Goal: Task Accomplishment & Management: Manage account settings

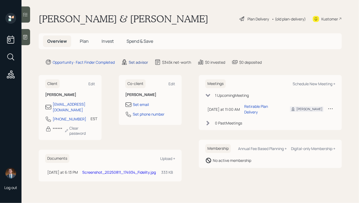
click at [140, 63] on div "Set advisor" at bounding box center [138, 62] width 19 height 6
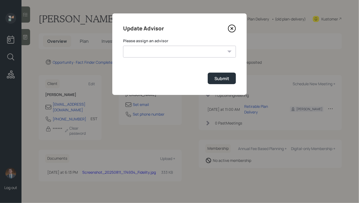
click at [166, 54] on select "[PERSON_NAME] [PERSON_NAME] End [PERSON_NAME] [PERSON_NAME] [PERSON_NAME] [PERS…" at bounding box center [179, 52] width 113 height 12
select select "ade3b313-576a-42c5-b346-1eb294908ae6"
click at [123, 46] on select "[PERSON_NAME] [PERSON_NAME] End [PERSON_NAME] [PERSON_NAME] [PERSON_NAME] [PERS…" at bounding box center [179, 52] width 113 height 12
click at [222, 75] on button "Submit" at bounding box center [222, 79] width 28 height 12
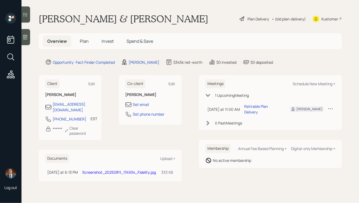
click at [243, 17] on icon at bounding box center [242, 19] width 6 height 6
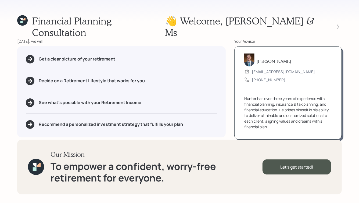
click at [168, 89] on div "Get a clear picture of your retirement Decide on a Retirement Lifestyle that wo…" at bounding box center [121, 91] width 208 height 91
click at [86, 16] on h1 "Financial Planning Consultation" at bounding box center [98, 26] width 133 height 23
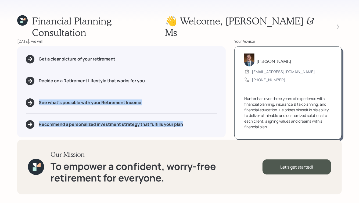
drag, startPoint x: 186, startPoint y: 117, endPoint x: 83, endPoint y: 81, distance: 108.9
click at [84, 82] on div "Get a clear picture of your retirement Decide on a Retirement Lifestyle that wo…" at bounding box center [121, 91] width 208 height 91
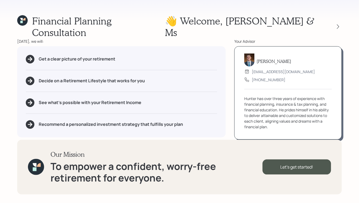
click at [83, 81] on div "Get a clear picture of your retirement Decide on a Retirement Lifestyle that wo…" at bounding box center [121, 91] width 208 height 91
click at [340, 24] on icon at bounding box center [337, 26] width 5 height 5
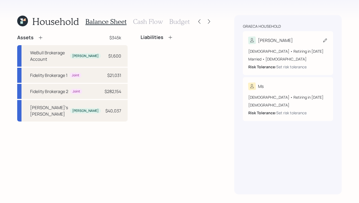
click at [324, 41] on icon at bounding box center [324, 40] width 5 height 5
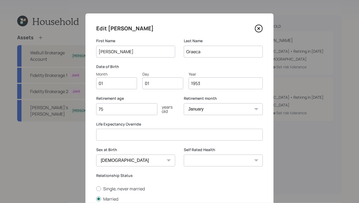
click at [109, 85] on input "01" at bounding box center [116, 83] width 41 height 12
type input "03"
type input "22"
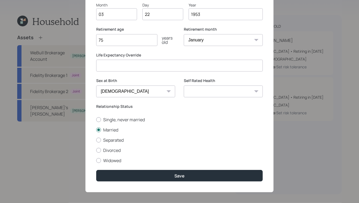
scroll to position [70, 0]
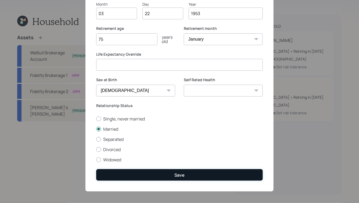
click at [189, 172] on button "Save" at bounding box center [179, 175] width 167 height 12
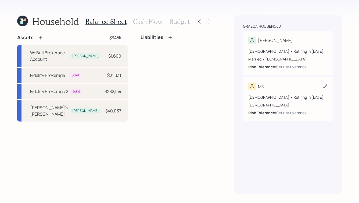
click at [325, 86] on icon at bounding box center [324, 86] width 5 height 5
select select "[DEMOGRAPHIC_DATA]"
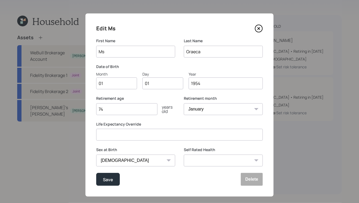
click at [112, 52] on input "Ms" at bounding box center [135, 52] width 79 height 12
type input "C"
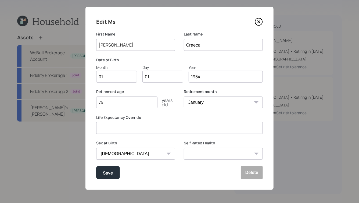
type input "[PERSON_NAME]"
click at [106, 75] on input "01" at bounding box center [116, 77] width 41 height 12
type input "06"
type input "0"
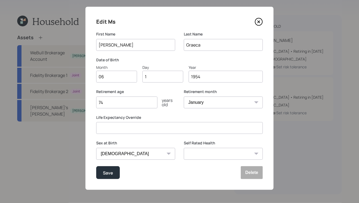
type input "16"
click at [110, 173] on div "Save" at bounding box center [108, 172] width 10 height 7
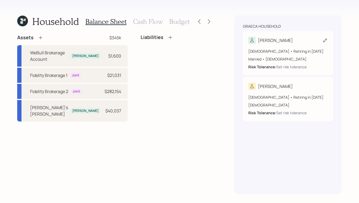
click at [324, 40] on icon at bounding box center [324, 40] width 5 height 5
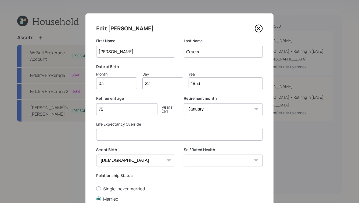
click at [136, 109] on input "75" at bounding box center [126, 109] width 61 height 12
type input "74"
click at [205, 110] on select "January February March April May June July August September October November De…" at bounding box center [223, 109] width 79 height 12
select select "3"
click at [184, 103] on select "January February March April May June July August September October November De…" at bounding box center [223, 109] width 79 height 12
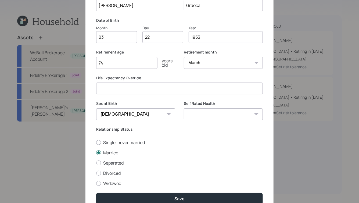
scroll to position [46, 0]
drag, startPoint x: 106, startPoint y: 61, endPoint x: 101, endPoint y: 62, distance: 4.4
click at [101, 62] on input "74" at bounding box center [126, 63] width 61 height 12
type input "73"
click at [172, 65] on div "years old" at bounding box center [166, 63] width 18 height 9
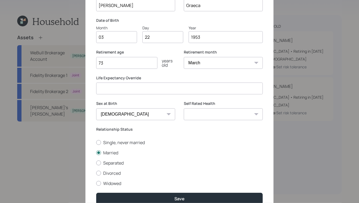
scroll to position [72, 0]
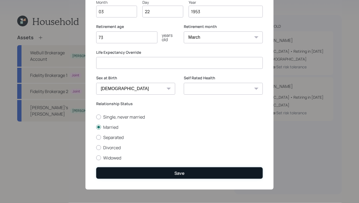
click at [164, 175] on button "Save" at bounding box center [179, 173] width 167 height 12
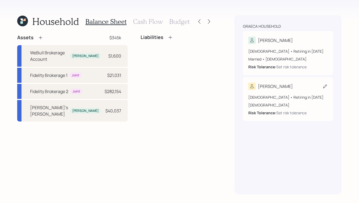
click at [326, 84] on icon at bounding box center [324, 86] width 5 height 5
select select "[DEMOGRAPHIC_DATA]"
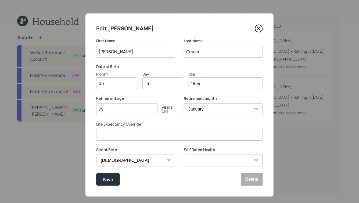
click at [214, 110] on select "January February March April May June July August September October November De…" at bounding box center [223, 109] width 79 height 12
click at [114, 109] on input "74" at bounding box center [126, 109] width 61 height 12
type input "72"
click at [210, 109] on select "January February March April May June July August September October November De…" at bounding box center [223, 109] width 79 height 12
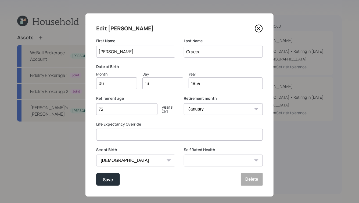
select select "3"
click at [184, 103] on select "January February March April May June July August September October November De…" at bounding box center [223, 109] width 79 height 12
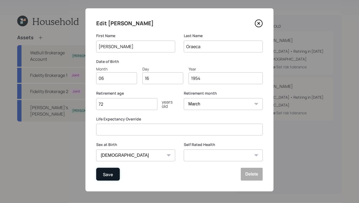
click at [101, 175] on button "Save" at bounding box center [108, 174] width 24 height 13
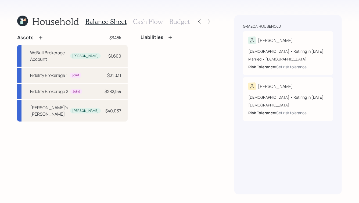
click at [38, 38] on icon at bounding box center [40, 37] width 5 height 5
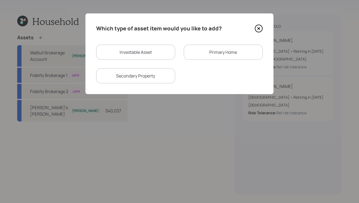
click at [128, 58] on div "Investable Asset" at bounding box center [135, 52] width 79 height 15
select select "taxable"
select select "balanced"
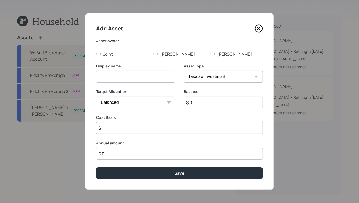
click at [98, 53] on div at bounding box center [98, 54] width 5 height 5
click at [96, 54] on input "Joint" at bounding box center [96, 54] width 0 height 0
radio input "true"
click at [122, 80] on input at bounding box center [135, 77] width 79 height 12
type input "W"
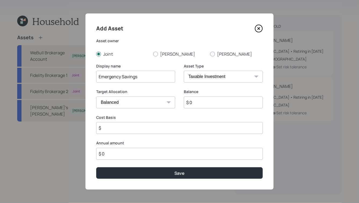
type input "Emergency Savings"
click at [208, 75] on select "SEP [PERSON_NAME] IRA 401(k) [PERSON_NAME] 401(k) 403(b) [PERSON_NAME] 403(b) 4…" at bounding box center [223, 77] width 79 height 12
select select "emergency_fund"
click at [184, 71] on select "SEP [PERSON_NAME] IRA 401(k) [PERSON_NAME] 401(k) 403(b) [PERSON_NAME] 403(b) 4…" at bounding box center [223, 77] width 79 height 12
click at [171, 104] on input "$ 0" at bounding box center [179, 102] width 167 height 12
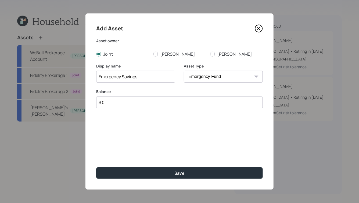
click at [171, 104] on input "$ 0" at bounding box center [179, 102] width 167 height 12
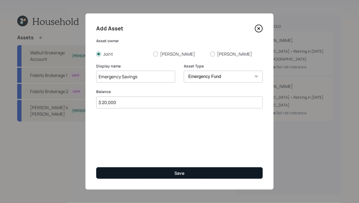
type input "$ 20,000"
click at [183, 173] on div "Save" at bounding box center [179, 173] width 10 height 6
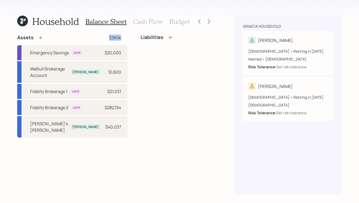
drag, startPoint x: 102, startPoint y: 38, endPoint x: 83, endPoint y: 38, distance: 19.1
click at [83, 38] on div "Assets $365k" at bounding box center [72, 37] width 110 height 6
click at [109, 36] on div "$365k" at bounding box center [115, 37] width 12 height 6
click at [39, 38] on icon at bounding box center [40, 37] width 5 height 5
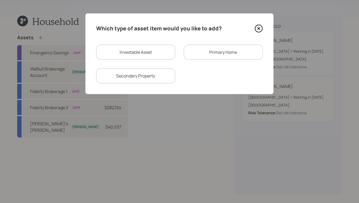
click at [217, 51] on div "Primary Home" at bounding box center [223, 52] width 79 height 15
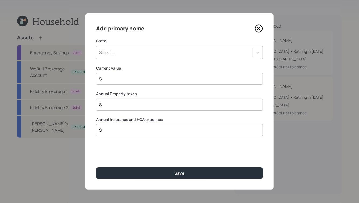
click at [149, 53] on div "Select..." at bounding box center [174, 52] width 156 height 9
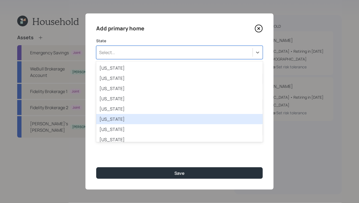
scroll to position [333, 0]
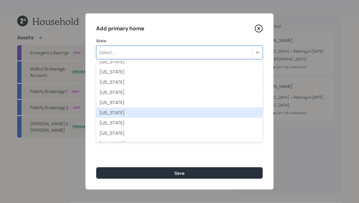
click at [172, 118] on div "[US_STATE]" at bounding box center [179, 112] width 167 height 10
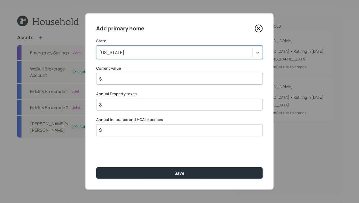
click at [127, 78] on input "$" at bounding box center [177, 78] width 157 height 6
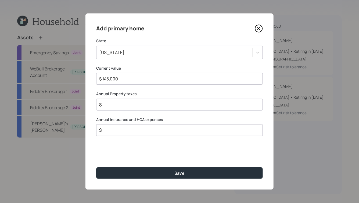
type input "$ 145,000"
click at [127, 104] on input "$" at bounding box center [177, 104] width 157 height 6
type input "$ 2,900"
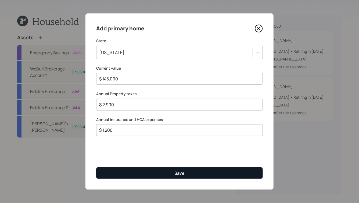
type input "$ 1,200"
click at [172, 168] on button "Save" at bounding box center [179, 173] width 167 height 12
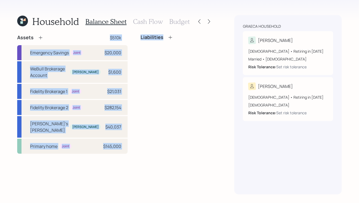
drag, startPoint x: 88, startPoint y: 37, endPoint x: 124, endPoint y: 63, distance: 44.2
click at [124, 62] on div "Assets $510k Emergency Savings Joint $20,000 WeBull Brokerage Account [PERSON_N…" at bounding box center [115, 93] width 196 height 119
click at [140, 63] on div "Liabilities" at bounding box center [176, 93] width 72 height 119
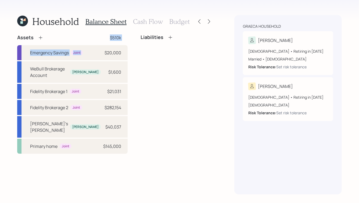
drag, startPoint x: 88, startPoint y: 35, endPoint x: 109, endPoint y: 45, distance: 23.3
click at [109, 45] on div "Assets $510k Emergency Savings Joint $20,000 WeBull Brokerage Account [PERSON_N…" at bounding box center [115, 93] width 196 height 119
click at [102, 35] on div "Assets $510k" at bounding box center [72, 37] width 110 height 6
click at [147, 20] on h3 "Cash Flow" at bounding box center [148, 22] width 30 height 8
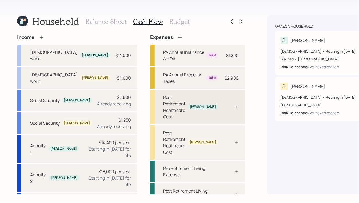
scroll to position [7, 0]
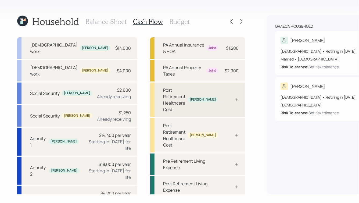
click at [196, 95] on div "Post Retirement Healthcare Cost [PERSON_NAME]" at bounding box center [197, 99] width 95 height 34
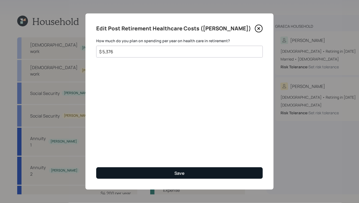
type input "$ 5,376"
click at [162, 170] on button "Save" at bounding box center [179, 173] width 167 height 12
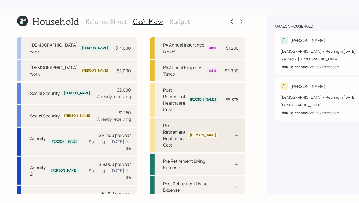
click at [205, 118] on div "Post Retirement Healthcare Cost [PERSON_NAME]" at bounding box center [197, 135] width 95 height 34
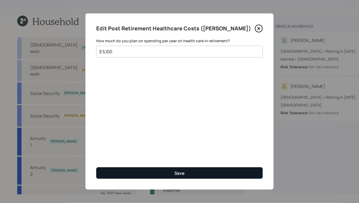
type input "$ 5,100"
click at [180, 176] on div "Save" at bounding box center [179, 173] width 10 height 6
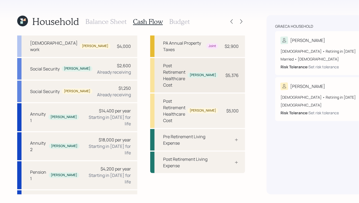
scroll to position [33, 0]
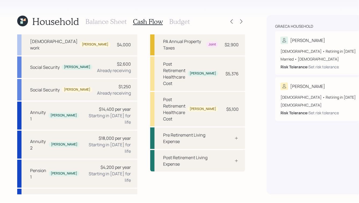
click at [177, 21] on h3 "Budget" at bounding box center [179, 22] width 20 height 8
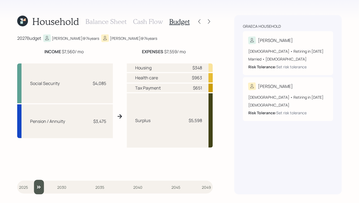
drag, startPoint x: 26, startPoint y: 186, endPoint x: 39, endPoint y: 190, distance: 13.4
click at [39, 190] on input "slider" at bounding box center [115, 187] width 196 height 15
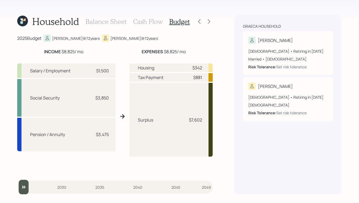
drag, startPoint x: 40, startPoint y: 188, endPoint x: 18, endPoint y: 191, distance: 22.0
click at [18, 191] on input "slider" at bounding box center [115, 187] width 196 height 15
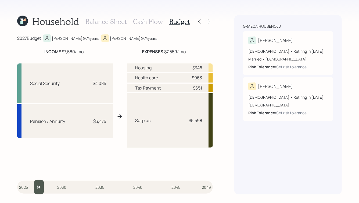
drag, startPoint x: 26, startPoint y: 185, endPoint x: 32, endPoint y: 186, distance: 6.3
click at [32, 186] on input "slider" at bounding box center [115, 187] width 196 height 15
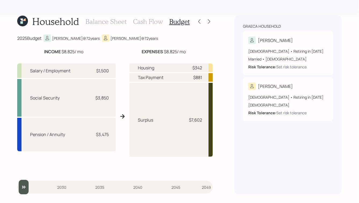
drag, startPoint x: 32, startPoint y: 186, endPoint x: 17, endPoint y: 187, distance: 15.4
click at [17, 187] on div "Household Balance Sheet Cash Flow Budget 2025 Budget [PERSON_NAME] @ 72 years […" at bounding box center [179, 101] width 359 height 203
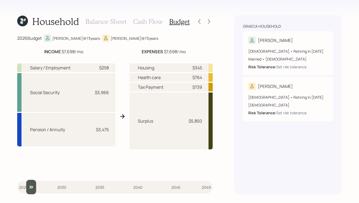
drag, startPoint x: 23, startPoint y: 185, endPoint x: 30, endPoint y: 189, distance: 8.5
click at [30, 189] on input "slider" at bounding box center [115, 187] width 196 height 15
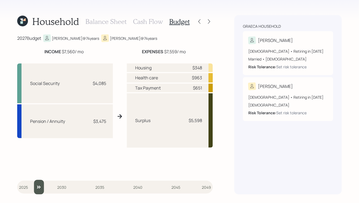
drag, startPoint x: 30, startPoint y: 189, endPoint x: 38, endPoint y: 190, distance: 7.3
type input "2027"
click at [38, 190] on input "slider" at bounding box center [115, 187] width 196 height 15
click at [100, 20] on h3 "Balance Sheet" at bounding box center [105, 22] width 41 height 8
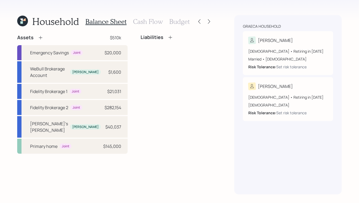
click at [170, 21] on h3 "Budget" at bounding box center [179, 22] width 20 height 8
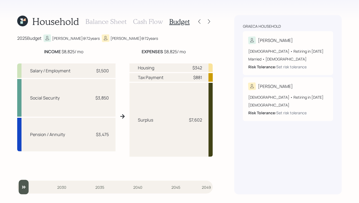
click at [152, 21] on h3 "Cash Flow" at bounding box center [148, 22] width 30 height 8
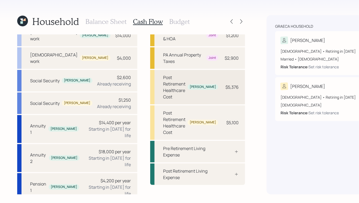
scroll to position [20, 0]
click at [222, 150] on div at bounding box center [230, 152] width 16 height 4
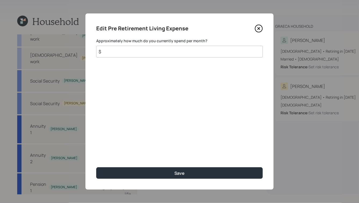
click at [135, 51] on input "$" at bounding box center [179, 52] width 167 height 12
type input "$ 5,600"
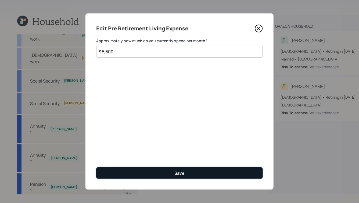
click at [155, 175] on button "Save" at bounding box center [179, 173] width 167 height 12
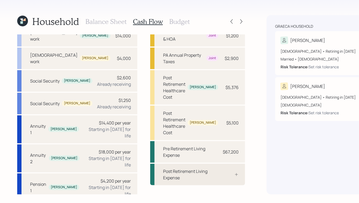
click at [189, 164] on div "Post Retirement Living Expense" at bounding box center [197, 174] width 95 height 21
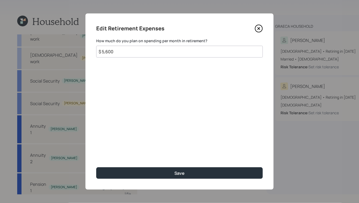
type input "$ 5,600"
click at [96, 167] on button "Save" at bounding box center [179, 173] width 167 height 12
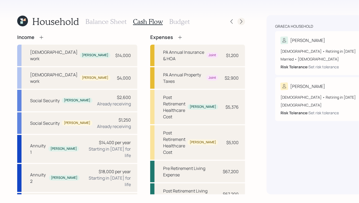
click at [240, 22] on icon at bounding box center [241, 21] width 2 height 5
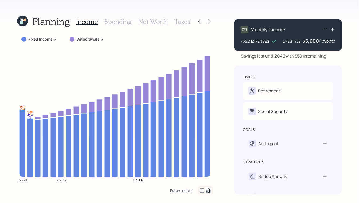
click at [333, 29] on icon at bounding box center [332, 29] width 5 height 5
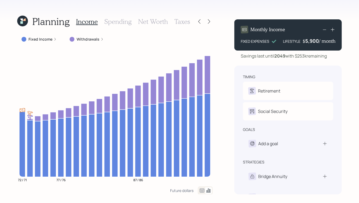
click at [333, 29] on icon at bounding box center [332, 29] width 5 height 5
click at [333, 29] on icon at bounding box center [332, 29] width 3 height 3
click at [333, 29] on icon at bounding box center [332, 29] width 5 height 5
click at [331, 30] on icon at bounding box center [332, 29] width 5 height 5
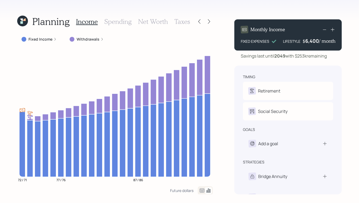
click at [331, 30] on icon at bounding box center [332, 29] width 5 height 5
click at [304, 57] on div "Savings last until [DATE] with $253k remaining" at bounding box center [284, 56] width 86 height 6
click at [332, 30] on icon at bounding box center [332, 29] width 5 height 5
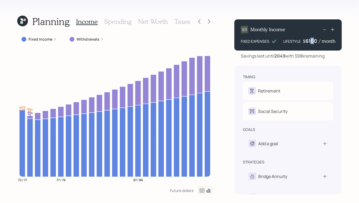
drag, startPoint x: 312, startPoint y: 40, endPoint x: 309, endPoint y: 40, distance: 3.0
click at [309, 40] on div "6100" at bounding box center [311, 41] width 13 height 6
click at [320, 54] on div "Savings last until 2049 with $98k remaining" at bounding box center [283, 56] width 84 height 6
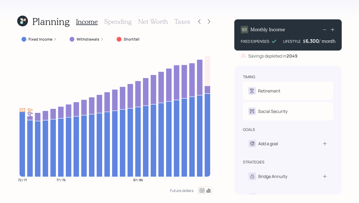
click at [326, 28] on icon at bounding box center [324, 29] width 6 height 6
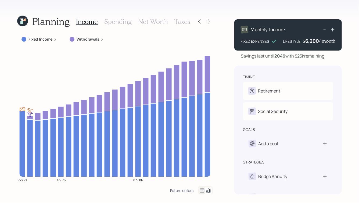
click at [324, 28] on icon at bounding box center [324, 29] width 6 height 6
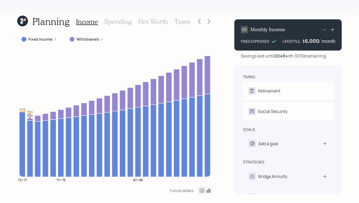
click at [303, 56] on div "Savings last until 2049 with $170k remaining" at bounding box center [283, 56] width 85 height 6
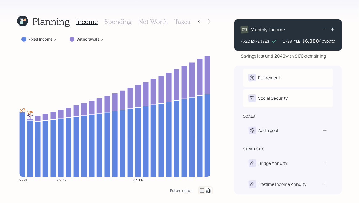
scroll to position [15, 0]
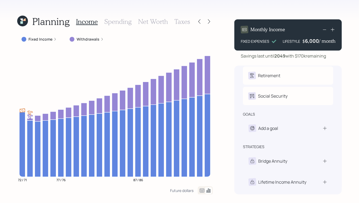
click at [118, 21] on h3 "Spending" at bounding box center [117, 22] width 27 height 8
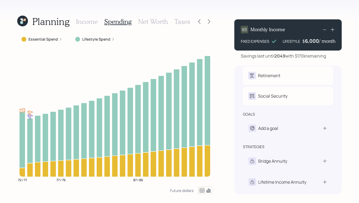
click at [155, 22] on h3 "Net Worth" at bounding box center [153, 22] width 30 height 8
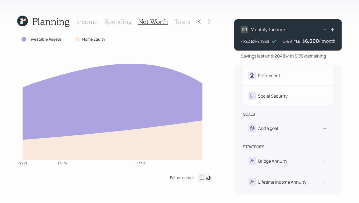
click at [183, 21] on h3 "Taxes" at bounding box center [182, 22] width 16 height 8
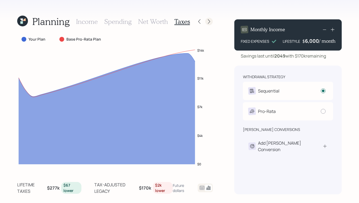
click at [208, 21] on icon at bounding box center [208, 21] width 5 height 5
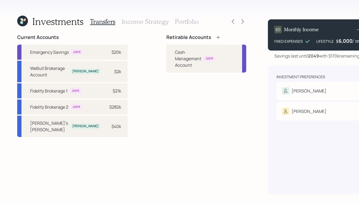
click at [216, 37] on icon at bounding box center [217, 36] width 3 height 3
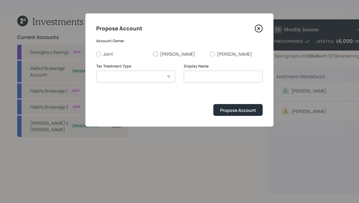
click at [158, 52] on label "[PERSON_NAME]" at bounding box center [179, 54] width 53 height 6
click at [153, 54] on input "[PERSON_NAME]" at bounding box center [153, 54] width 0 height 0
radio input "true"
click at [152, 73] on select "Roth Taxable Traditional" at bounding box center [135, 77] width 79 height 12
select select "roth"
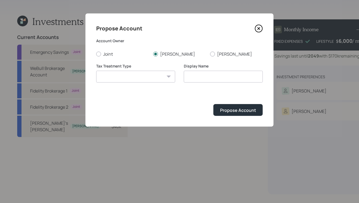
click at [96, 71] on select "Roth Taxable Traditional" at bounding box center [135, 77] width 79 height 12
click at [186, 77] on input "Roth" at bounding box center [223, 77] width 79 height 12
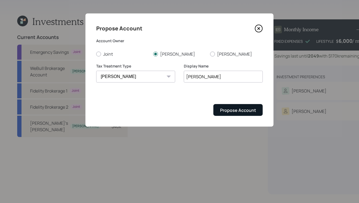
type input "Donald Roth"
click at [248, 108] on div "Propose Account" at bounding box center [238, 110] width 36 height 6
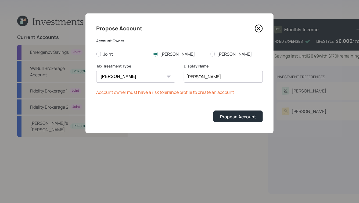
click at [260, 28] on icon at bounding box center [259, 28] width 8 height 8
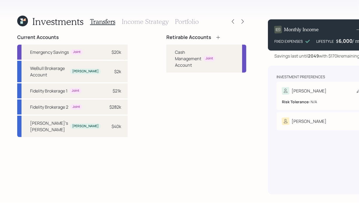
click at [356, 91] on icon at bounding box center [358, 90] width 5 height 5
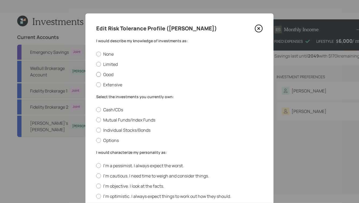
click at [102, 73] on label "Good" at bounding box center [179, 74] width 167 height 6
click at [96, 74] on input "Good" at bounding box center [96, 74] width 0 height 0
radio input "true"
click at [129, 132] on label "Individual Stocks/Bonds" at bounding box center [179, 130] width 167 height 6
click at [96, 130] on input "Individual Stocks/Bonds" at bounding box center [96, 130] width 0 height 0
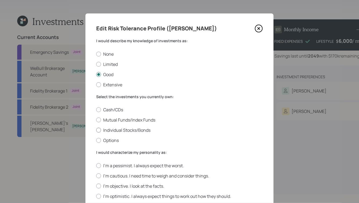
radio input "true"
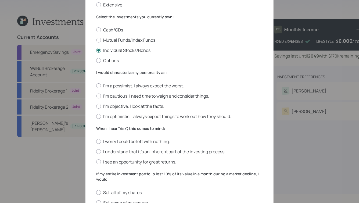
scroll to position [84, 0]
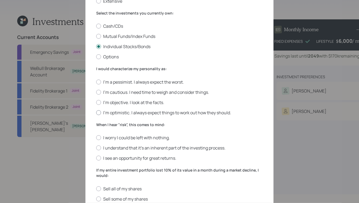
click at [131, 113] on label "I'm optimistic. I always expect things to work out how they should." at bounding box center [179, 113] width 167 height 6
click at [96, 113] on input "I'm optimistic. I always expect things to work out how they should." at bounding box center [96, 112] width 0 height 0
radio input "true"
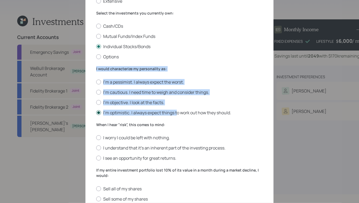
drag, startPoint x: 95, startPoint y: 69, endPoint x: 178, endPoint y: 113, distance: 93.7
click at [178, 113] on div "Edit Risk Tolerance Profile (Donald) I would describe my knowledge of investmen…" at bounding box center [179, 113] width 188 height 367
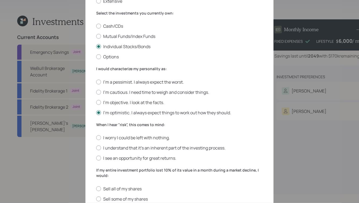
click at [167, 125] on label "When I hear "risk", this comes to mind:" at bounding box center [179, 124] width 167 height 5
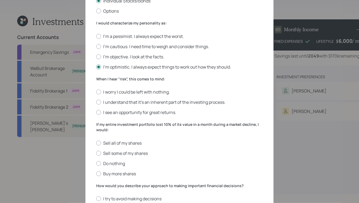
scroll to position [129, 0]
drag, startPoint x: 120, startPoint y: 133, endPoint x: 105, endPoint y: 129, distance: 16.2
click at [105, 129] on label "If my entire investment portfolio lost 10% of its value in a month during a mar…" at bounding box center [179, 127] width 167 height 10
click at [99, 127] on label "If my entire investment portfolio lost 10% of its value in a month during a mar…" at bounding box center [179, 127] width 167 height 10
click at [138, 105] on label "I understand that it’s an inherent part of the investing process." at bounding box center [179, 103] width 167 height 6
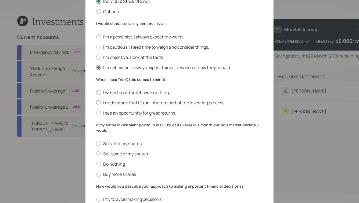
click at [96, 103] on input "I understand that it’s an inherent part of the investing process." at bounding box center [96, 103] width 0 height 0
radio input "true"
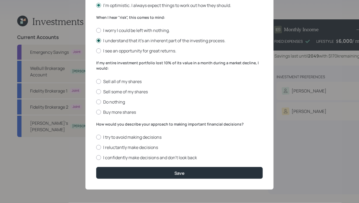
scroll to position [192, 0]
click at [112, 101] on label "Do nothing" at bounding box center [179, 102] width 167 height 6
click at [96, 102] on input "Do nothing" at bounding box center [96, 102] width 0 height 0
radio input "true"
click at [130, 148] on label "I reluctantly make decisions" at bounding box center [179, 147] width 167 height 6
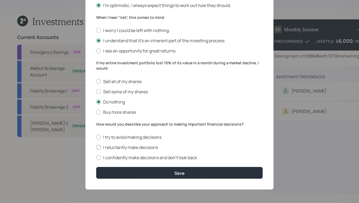
click at [96, 147] on input "I reluctantly make decisions" at bounding box center [96, 147] width 0 height 0
radio input "true"
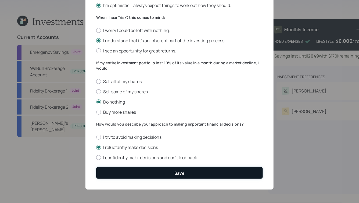
click at [156, 175] on button "Save" at bounding box center [179, 173] width 167 height 12
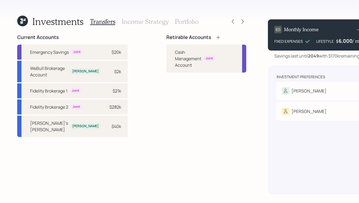
click at [215, 36] on icon at bounding box center [217, 37] width 5 height 5
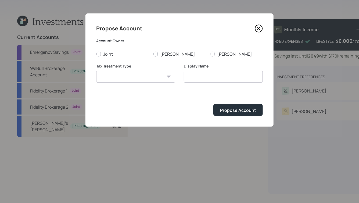
click at [157, 54] on div at bounding box center [155, 54] width 5 height 5
click at [153, 54] on input "[PERSON_NAME]" at bounding box center [153, 54] width 0 height 0
radio input "true"
click at [145, 77] on select "Roth Taxable Traditional" at bounding box center [135, 77] width 79 height 12
select select "roth"
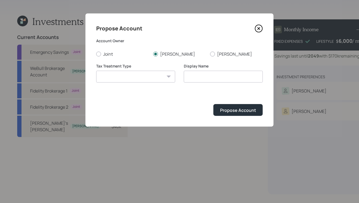
click at [96, 71] on select "Roth Taxable Traditional" at bounding box center [135, 77] width 79 height 12
click at [203, 76] on input "Roth" at bounding box center [223, 77] width 79 height 12
click at [187, 77] on input "Roth" at bounding box center [223, 77] width 79 height 12
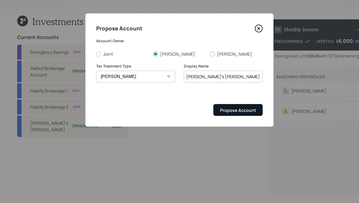
type input "Donald's Roth"
click at [237, 109] on div "Propose Account" at bounding box center [238, 110] width 36 height 6
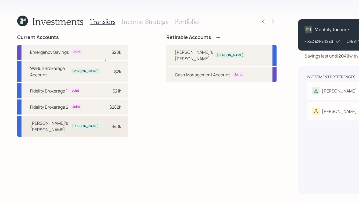
click at [105, 129] on div "$40k" at bounding box center [113, 126] width 16 height 6
click at [175, 56] on div "Donald's Roth" at bounding box center [194, 55] width 38 height 13
select select "914b210f-e27e-431d-b9f2-b7d34f91004c"
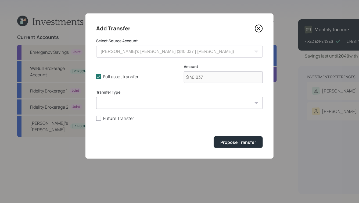
click at [182, 105] on select "ACAT Transfer Non ACAT Transfer Capitalize Rollover Rollover Deposit" at bounding box center [179, 103] width 167 height 12
select select "acat_transfer"
click at [96, 97] on select "ACAT Transfer Non ACAT Transfer Capitalize Rollover Rollover Deposit" at bounding box center [179, 103] width 167 height 12
click at [236, 136] on div "Propose Transfer" at bounding box center [179, 142] width 167 height 12
click at [236, 144] on div "Propose Transfer" at bounding box center [238, 142] width 36 height 6
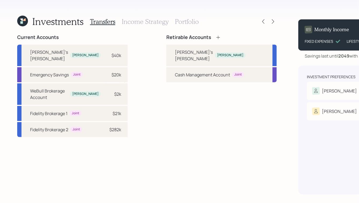
click at [143, 20] on h3 "Income Strategy" at bounding box center [145, 22] width 47 height 8
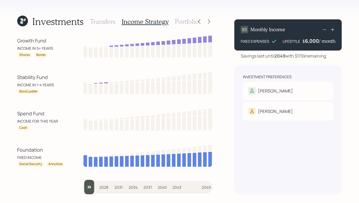
click at [184, 21] on h3 "Portfolio" at bounding box center [187, 22] width 24 height 8
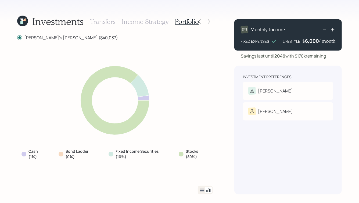
click at [142, 21] on h3 "Income Strategy" at bounding box center [145, 22] width 47 height 8
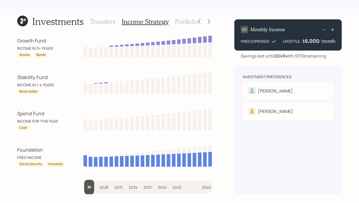
click at [187, 22] on h3 "Portfolio" at bounding box center [187, 22] width 24 height 8
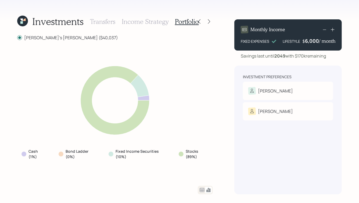
click at [102, 21] on h3 "Transfers" at bounding box center [102, 22] width 25 height 8
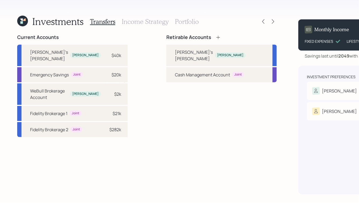
click at [215, 38] on icon at bounding box center [217, 37] width 5 height 5
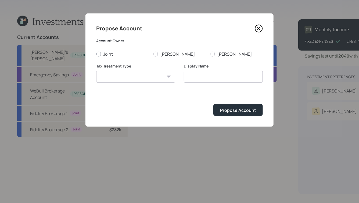
click at [98, 53] on div at bounding box center [98, 54] width 5 height 5
click at [96, 54] on input "Joint" at bounding box center [96, 54] width 0 height 0
radio input "true"
click at [143, 81] on select "Roth Taxable Traditional" at bounding box center [135, 77] width 79 height 12
select select "traditional"
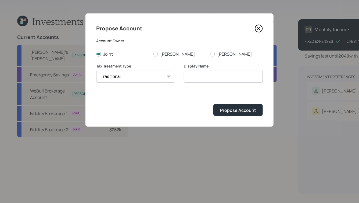
click at [96, 71] on select "Roth Taxable Traditional" at bounding box center [135, 77] width 79 height 12
click at [210, 76] on input "Traditional" at bounding box center [223, 77] width 79 height 12
type input "Joint Brokerage"
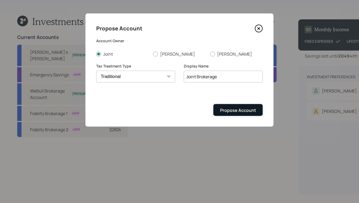
click at [237, 111] on div "Propose Account" at bounding box center [238, 110] width 36 height 6
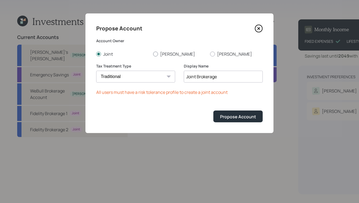
click at [167, 53] on label "[PERSON_NAME]" at bounding box center [179, 54] width 53 height 6
click at [153, 54] on input "[PERSON_NAME]" at bounding box center [153, 54] width 0 height 0
radio input "true"
click at [226, 119] on div "Propose Account" at bounding box center [238, 117] width 36 height 6
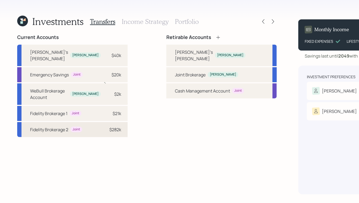
click at [73, 137] on div "Fidelity Brokerage 2 Joint $282k" at bounding box center [72, 129] width 110 height 15
click at [175, 78] on div "Joint Brokerage" at bounding box center [190, 74] width 31 height 6
select select "939b7678-4b1f-4d29-8b20-68e3ba102618"
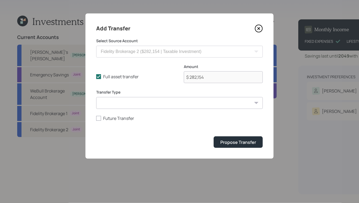
click at [159, 101] on select "ACAT Transfer Non ACAT Transfer Capitalize Rollover Rollover Deposit" at bounding box center [179, 103] width 167 height 12
select select "acat_transfer"
click at [96, 97] on select "ACAT Transfer Non ACAT Transfer Capitalize Rollover Rollover Deposit" at bounding box center [179, 103] width 167 height 12
click at [237, 147] on button "Propose Transfer" at bounding box center [238, 142] width 49 height 12
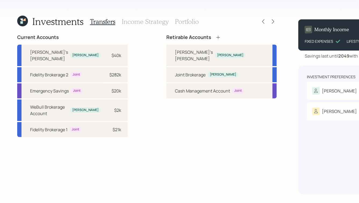
click at [191, 22] on h3 "Portfolio" at bounding box center [187, 22] width 24 height 8
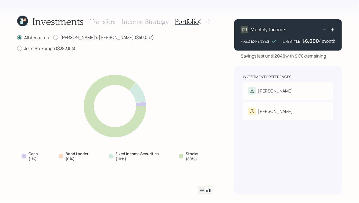
click at [141, 20] on h3 "Income Strategy" at bounding box center [145, 22] width 47 height 8
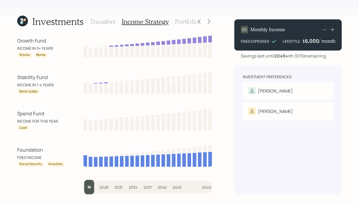
click at [333, 31] on icon at bounding box center [332, 29] width 5 height 5
click at [186, 23] on h3 "Portfolio" at bounding box center [187, 22] width 24 height 8
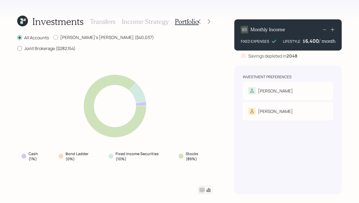
click at [75, 45] on label "Joint Brokerage ($282,154)" at bounding box center [46, 48] width 58 height 6
click at [17, 48] on input "Joint Brokerage ($282,154)" at bounding box center [17, 48] width 0 height 0
radio input "true"
radio input "false"
click at [74, 36] on label "[PERSON_NAME]'s [PERSON_NAME] ($40,037)" at bounding box center [103, 37] width 101 height 6
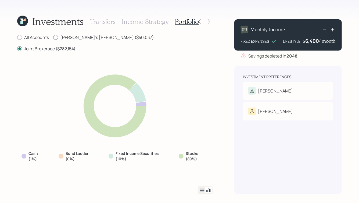
click at [53, 37] on input "Donald's Roth ($40,037)" at bounding box center [53, 37] width 0 height 0
radio input "true"
click at [75, 45] on label "Joint Brokerage ($282,154)" at bounding box center [46, 48] width 58 height 6
click at [17, 48] on input "Joint Brokerage ($282,154)" at bounding box center [17, 48] width 0 height 0
radio input "true"
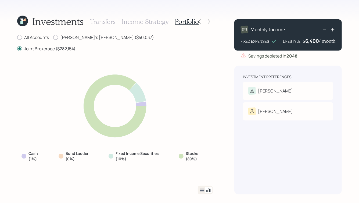
click at [203, 189] on icon at bounding box center [202, 190] width 6 height 6
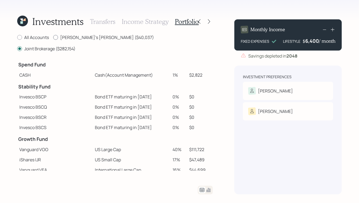
click at [78, 35] on label "Donald's Roth ($40,037)" at bounding box center [103, 37] width 101 height 6
click at [53, 37] on input "Donald's Roth ($40,037)" at bounding box center [53, 37] width 0 height 0
radio input "true"
radio input "false"
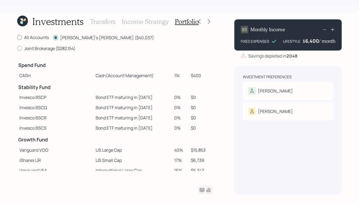
click at [42, 38] on label "All Accounts" at bounding box center [33, 37] width 32 height 6
click at [17, 38] on input "All Accounts" at bounding box center [17, 37] width 0 height 0
radio input "true"
radio input "false"
click at [104, 20] on h3 "Transfers" at bounding box center [102, 22] width 25 height 8
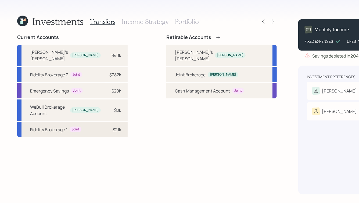
click at [113, 133] on div "$21k" at bounding box center [117, 129] width 9 height 6
click at [175, 78] on div "Joint Brokerage" at bounding box center [190, 74] width 31 height 6
select select "1f996a94-3d74-4452-b749-e0fe2048bfde"
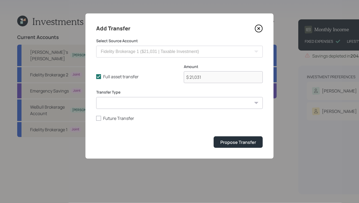
click at [179, 99] on select "ACAT Transfer Non ACAT Transfer Capitalize Rollover Rollover Deposit" at bounding box center [179, 103] width 167 height 12
select select "acat_transfer"
click at [96, 97] on select "ACAT Transfer Non ACAT Transfer Capitalize Rollover Rollover Deposit" at bounding box center [179, 103] width 167 height 12
click at [240, 143] on div "Propose Transfer" at bounding box center [238, 142] width 36 height 6
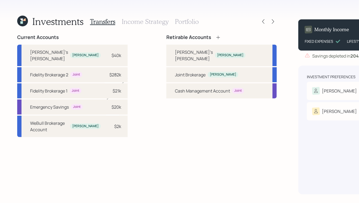
click at [172, 21] on div "Transfers Income Strategy Portfolio" at bounding box center [144, 21] width 109 height 13
click at [180, 21] on h3 "Portfolio" at bounding box center [187, 22] width 24 height 8
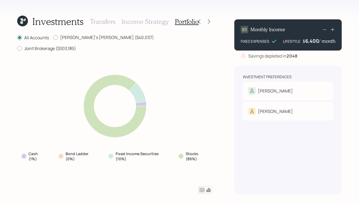
click at [136, 22] on h3 "Income Strategy" at bounding box center [145, 22] width 47 height 8
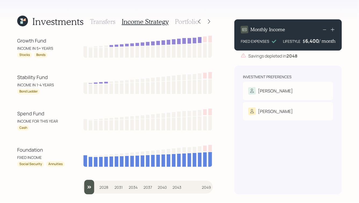
click at [175, 21] on h3 "Portfolio" at bounding box center [187, 22] width 24 height 8
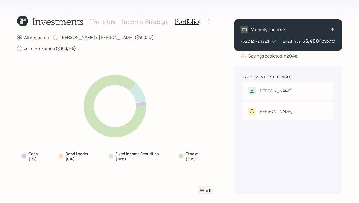
click at [201, 190] on icon at bounding box center [202, 190] width 6 height 6
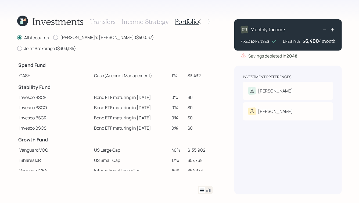
click at [99, 22] on h3 "Transfers" at bounding box center [102, 22] width 25 height 8
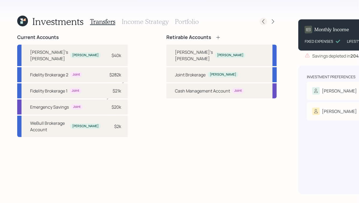
click at [261, 21] on icon at bounding box center [263, 21] width 5 height 5
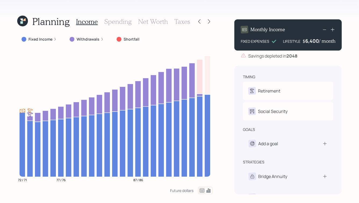
click at [113, 19] on h3 "Spending" at bounding box center [117, 22] width 27 height 8
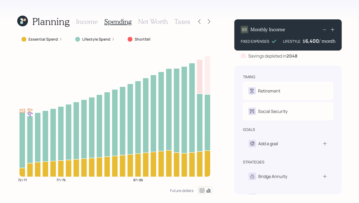
click at [150, 20] on h3 "Net Worth" at bounding box center [153, 22] width 30 height 8
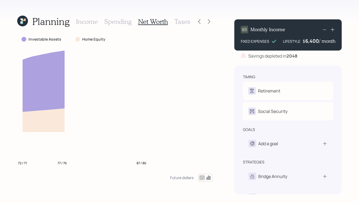
click at [182, 18] on h3 "Taxes" at bounding box center [182, 22] width 16 height 8
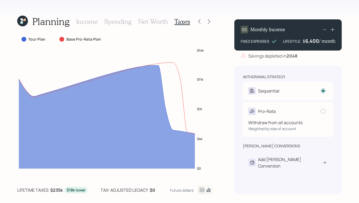
click at [272, 115] on div "Withdraw from all accounts Weighted by size of account" at bounding box center [288, 123] width 80 height 16
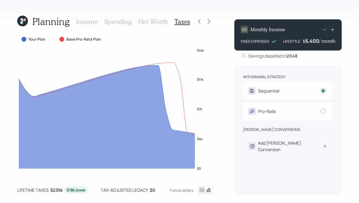
radio input "false"
radio input "true"
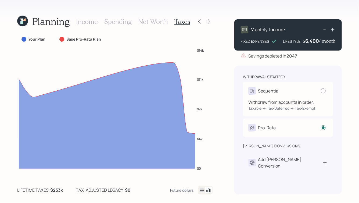
click at [296, 90] on div "Sequential" at bounding box center [288, 91] width 80 height 8
radio input "true"
radio input "false"
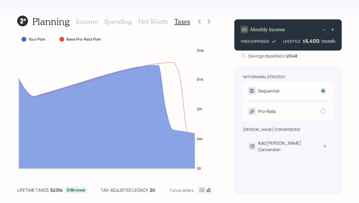
click at [108, 23] on h3 "Spending" at bounding box center [117, 22] width 27 height 8
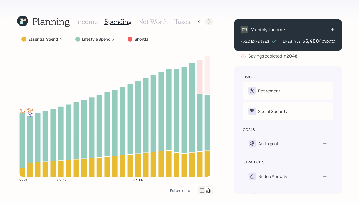
click at [207, 21] on icon at bounding box center [208, 21] width 5 height 5
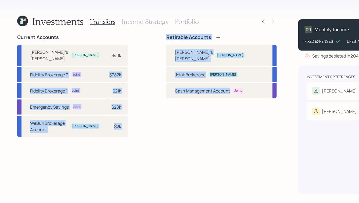
drag, startPoint x: 105, startPoint y: 53, endPoint x: 125, endPoint y: 132, distance: 82.3
click at [125, 132] on div "Current Accounts Donald's Roth IRA Donald $40k Fidelity Brokerage 2 Joint $282k…" at bounding box center [146, 114] width 259 height 160
drag, startPoint x: 147, startPoint y: 135, endPoint x: 52, endPoint y: 34, distance: 138.3
click at [52, 34] on div "Current Accounts Donald's Roth IRA Donald $40k Fidelity Brokerage 2 Joint $282k…" at bounding box center [146, 114] width 259 height 160
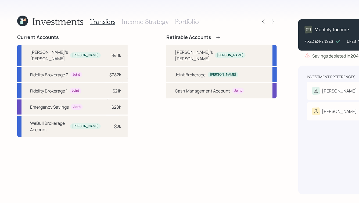
click at [23, 34] on h4 "Current Accounts" at bounding box center [38, 37] width 42 height 6
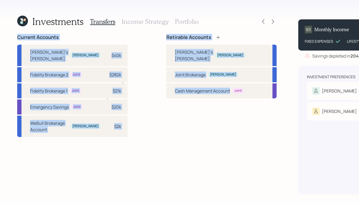
drag, startPoint x: 15, startPoint y: 35, endPoint x: 163, endPoint y: 133, distance: 178.2
click at [163, 133] on div "Investments Transfers Income Strategy Portfolio Current Accounts Donald's Roth …" at bounding box center [179, 101] width 359 height 203
click at [166, 133] on div "Retirable Accounts Donald's Roth Donald Joint Brokerage Donald Cash Management …" at bounding box center [221, 114] width 110 height 160
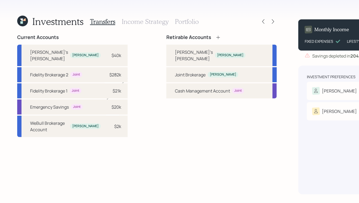
click at [22, 20] on icon at bounding box center [21, 20] width 2 height 2
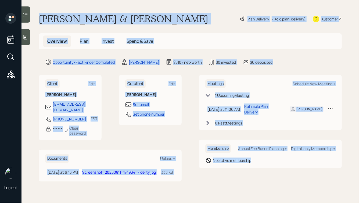
drag, startPoint x: 40, startPoint y: 15, endPoint x: 236, endPoint y: 185, distance: 259.7
click at [236, 185] on main "Donald & Kathleen Graeca Plan Delivery • (old plan-delivery) Kustomer Overview …" at bounding box center [189, 101] width 337 height 203
click at [240, 170] on div "Meetings Schedule New Meeting + 1 Upcoming Meeting Today at 11:00 AM Thursday, …" at bounding box center [270, 128] width 143 height 106
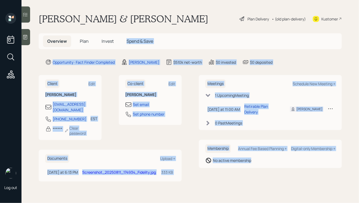
drag, startPoint x: 283, startPoint y: 163, endPoint x: 160, endPoint y: 29, distance: 182.0
click at [160, 29] on main "Donald & Kathleen Graeca Plan Delivery • (old plan-delivery) Kustomer Overview …" at bounding box center [189, 101] width 337 height 203
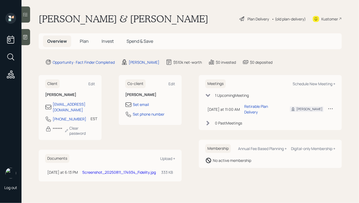
click at [131, 20] on h1 "Donald & Kathleen Graeca" at bounding box center [123, 19] width 169 height 12
click at [249, 24] on div "Plan Delivery • (old plan-delivery)" at bounding box center [272, 19] width 67 height 12
click at [251, 18] on div "Plan Delivery" at bounding box center [257, 19] width 21 height 6
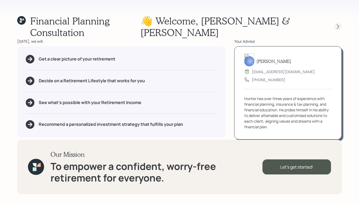
click at [338, 24] on icon at bounding box center [337, 26] width 5 height 5
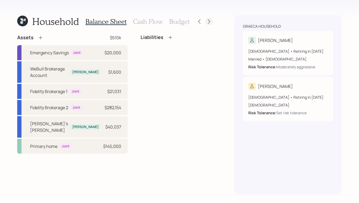
click at [211, 22] on icon at bounding box center [208, 21] width 5 height 5
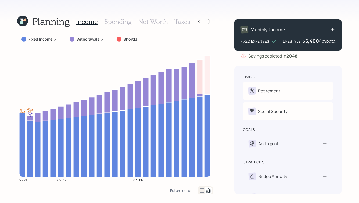
click at [211, 22] on icon at bounding box center [208, 21] width 5 height 5
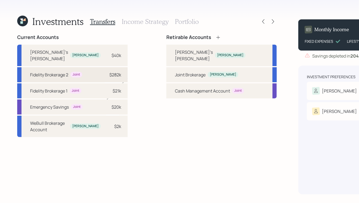
click at [73, 77] on div "Joint" at bounding box center [77, 74] width 8 height 5
click at [175, 77] on div "Joint Brokerage" at bounding box center [190, 74] width 31 height 6
select select "939b7678-4b1f-4d29-8b20-68e3ba102618"
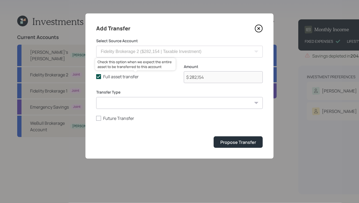
click at [103, 77] on label "Full asset transfer" at bounding box center [135, 77] width 79 height 6
click at [96, 77] on input "Full asset transfer" at bounding box center [96, 77] width 0 height 0
checkbox input "false"
click at [258, 31] on icon at bounding box center [259, 28] width 8 height 8
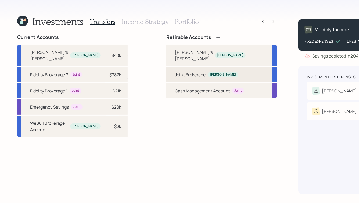
click at [175, 74] on div "Joint Brokerage" at bounding box center [190, 74] width 31 height 6
select select "traditional"
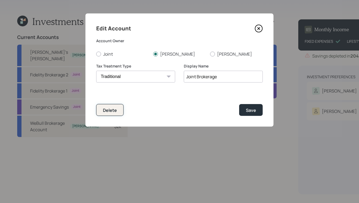
click at [107, 110] on div "Delete" at bounding box center [110, 110] width 14 height 6
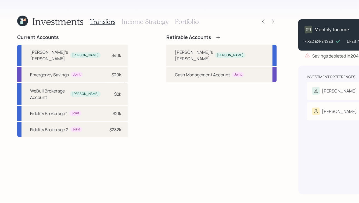
click at [135, 21] on h3 "Income Strategy" at bounding box center [145, 22] width 47 height 8
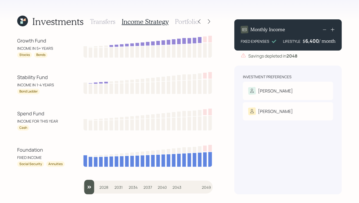
click at [99, 22] on h3 "Transfers" at bounding box center [102, 22] width 25 height 8
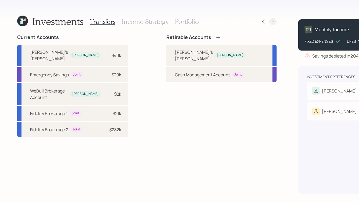
click at [270, 21] on icon at bounding box center [272, 21] width 5 height 5
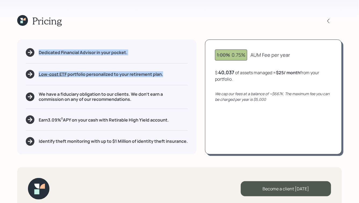
drag, startPoint x: 167, startPoint y: 76, endPoint x: 62, endPoint y: 43, distance: 110.3
click at [62, 43] on div "Dedicated Financial Advisor in your pocket. Low-cost ETF Retirable uses diversi…" at bounding box center [106, 96] width 179 height 114
click at [59, 47] on div "Dedicated Financial Advisor in your pocket. Low-cost ETF Retirable uses diversi…" at bounding box center [106, 96] width 179 height 114
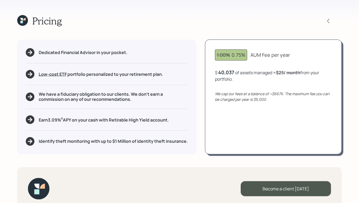
click at [16, 18] on div "Pricing Dedicated Financial Advisor in your pocket. Low-cost ETF Retirable uses…" at bounding box center [179, 101] width 359 height 203
click at [23, 17] on icon at bounding box center [22, 20] width 11 height 11
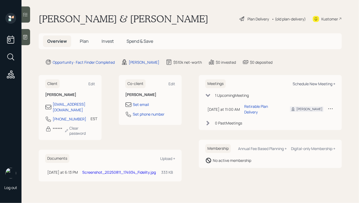
click at [306, 84] on div "Schedule New Meeting +" at bounding box center [314, 83] width 43 height 5
select select "ade3b313-576a-42c5-b346-1eb294908ae6"
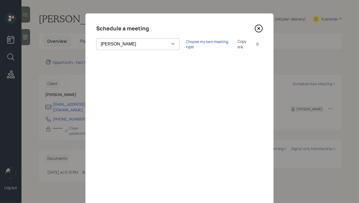
click at [186, 45] on div "Choose my own meeting type" at bounding box center [208, 44] width 45 height 10
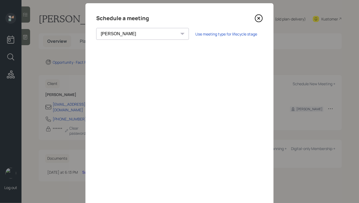
click at [258, 18] on icon at bounding box center [259, 18] width 8 height 8
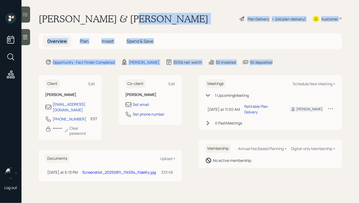
drag, startPoint x: 286, startPoint y: 60, endPoint x: 124, endPoint y: 15, distance: 167.9
click at [124, 15] on main "Donald & Kathleen Graeca Plan Delivery • (old plan-delivery) Kustomer Overview …" at bounding box center [189, 101] width 337 height 203
click at [124, 15] on h1 "Donald & Kathleen Graeca" at bounding box center [123, 19] width 169 height 12
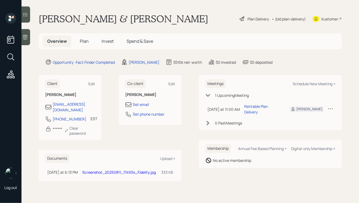
click at [252, 17] on div "Plan Delivery" at bounding box center [257, 19] width 21 height 6
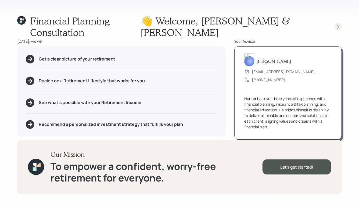
click at [337, 24] on icon at bounding box center [338, 26] width 2 height 5
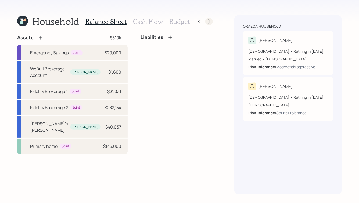
click at [209, 23] on icon at bounding box center [208, 21] width 5 height 5
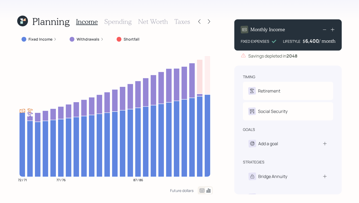
click at [312, 41] on div "6,400" at bounding box center [312, 41] width 14 height 6
click at [272, 57] on div "Savings depleted in 2048" at bounding box center [272, 56] width 49 height 6
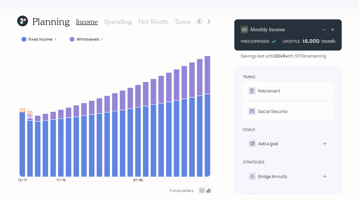
click at [196, 20] on div at bounding box center [200, 22] width 8 height 8
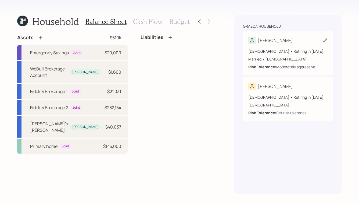
click at [286, 68] on div "Moderately aggressive" at bounding box center [295, 67] width 39 height 6
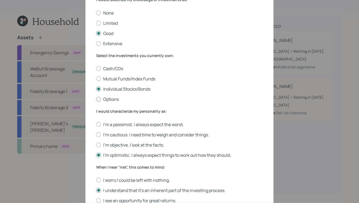
scroll to position [45, 0]
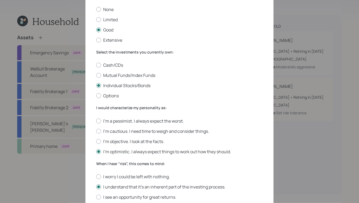
click at [119, 138] on div "I'm a pessimist. I always expect the worst. I'm cautious. I need time to weigh …" at bounding box center [179, 136] width 167 height 37
click at [122, 142] on label "I'm objective. I look at the facts." at bounding box center [179, 141] width 167 height 6
click at [96, 141] on input "I'm objective. I look at the facts." at bounding box center [96, 141] width 0 height 0
radio input "true"
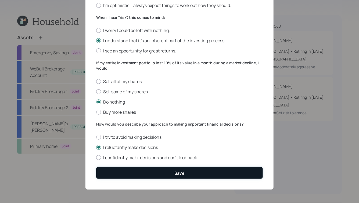
click at [155, 171] on button "Save" at bounding box center [179, 173] width 167 height 12
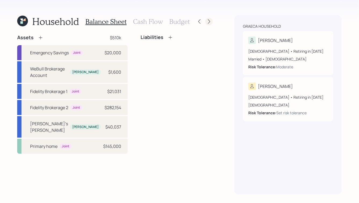
click at [210, 20] on icon at bounding box center [208, 21] width 5 height 5
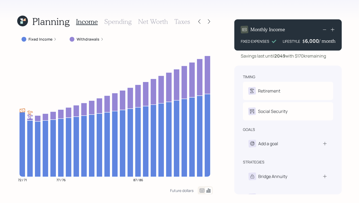
click at [185, 23] on h3 "Taxes" at bounding box center [182, 22] width 16 height 8
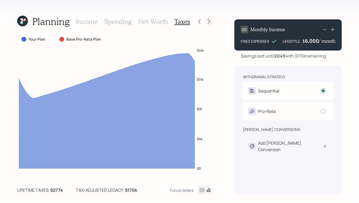
click at [207, 23] on icon at bounding box center [208, 21] width 5 height 5
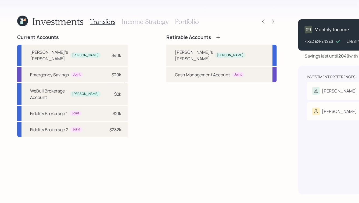
click at [185, 20] on h3 "Portfolio" at bounding box center [187, 22] width 24 height 8
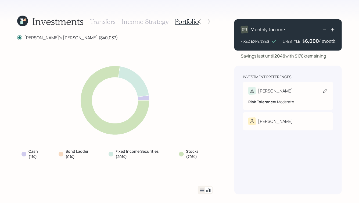
click at [280, 94] on div "[PERSON_NAME]" at bounding box center [288, 91] width 80 height 8
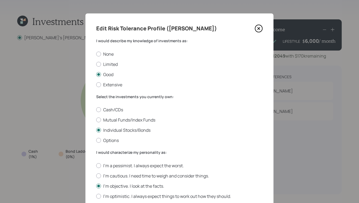
click at [260, 31] on icon at bounding box center [259, 28] width 8 height 8
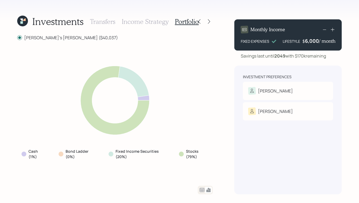
click at [101, 20] on h3 "Transfers" at bounding box center [102, 22] width 25 height 8
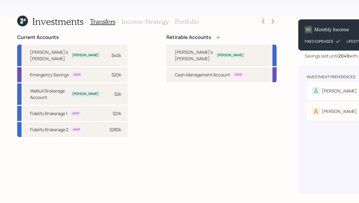
click at [143, 28] on div "Transfers Income Strategy Portfolio" at bounding box center [144, 21] width 109 height 13
click at [138, 20] on h3 "Income Strategy" at bounding box center [145, 22] width 47 height 8
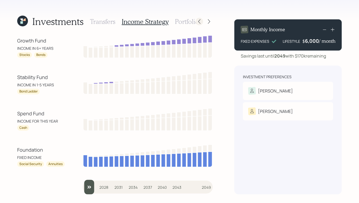
click at [200, 22] on icon at bounding box center [199, 21] width 5 height 5
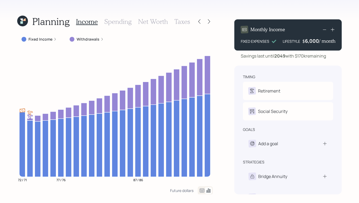
click at [115, 22] on h3 "Spending" at bounding box center [117, 22] width 27 height 8
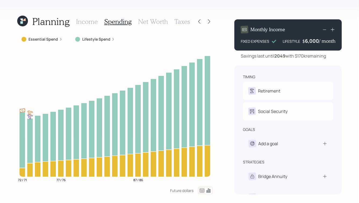
click at [147, 23] on h3 "Net Worth" at bounding box center [153, 22] width 30 height 8
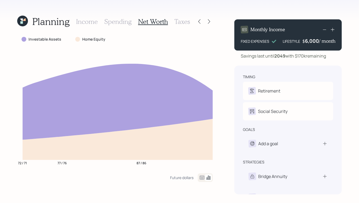
click at [183, 22] on h3 "Taxes" at bounding box center [182, 22] width 16 height 8
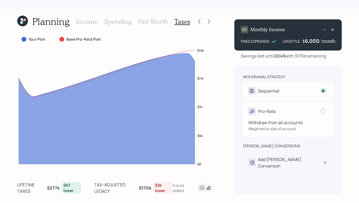
click at [294, 115] on div "Withdraw from all accounts Weighted by size of account" at bounding box center [288, 123] width 80 height 16
radio input "false"
radio input "true"
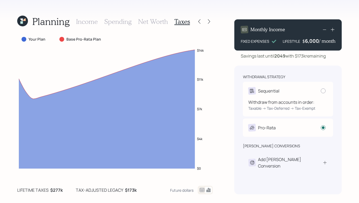
click at [297, 95] on div "Withdraw from accounts in order: Taxable → Tax-Deferred → Tax-Exempt" at bounding box center [288, 103] width 80 height 16
radio input "true"
radio input "false"
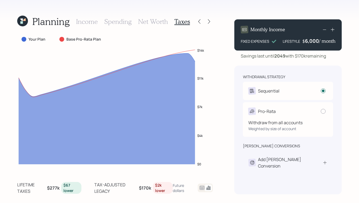
click at [280, 114] on div "Pro-Rata" at bounding box center [288, 111] width 80 height 8
radio input "false"
radio input "true"
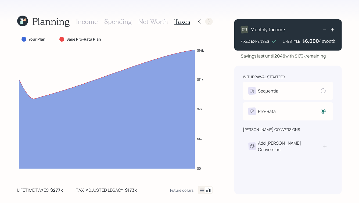
click at [209, 21] on icon at bounding box center [208, 21] width 5 height 5
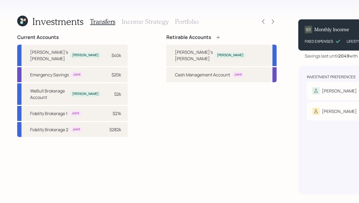
click at [184, 22] on h3 "Portfolio" at bounding box center [187, 22] width 24 height 8
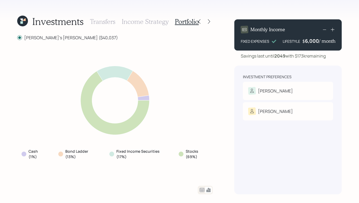
click at [104, 23] on h3 "Transfers" at bounding box center [102, 22] width 25 height 8
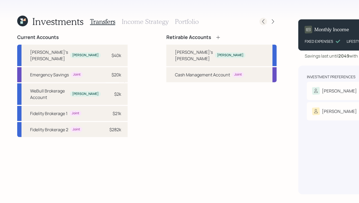
click at [262, 22] on icon at bounding box center [263, 21] width 2 height 5
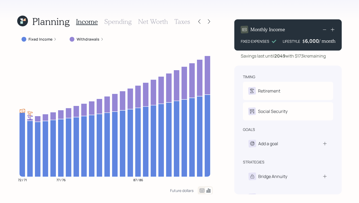
click at [180, 23] on h3 "Taxes" at bounding box center [182, 22] width 16 height 8
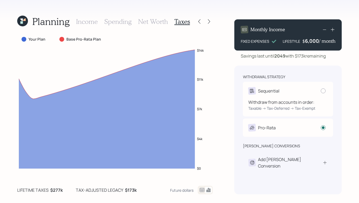
click at [316, 94] on div "Sequential" at bounding box center [288, 91] width 80 height 8
radio input "true"
radio input "false"
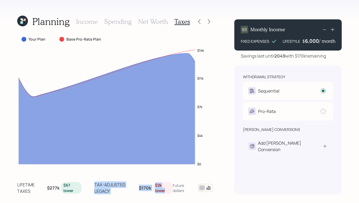
drag, startPoint x: 167, startPoint y: 192, endPoint x: 135, endPoint y: 180, distance: 34.8
click at [135, 180] on div "Your Plan Base Pro-Rata Plan $0 $4k $7k $11k $14k lifetime taxes $277k $67 lowe…" at bounding box center [115, 114] width 196 height 160
click at [133, 186] on div "tax-adjusted legacy" at bounding box center [115, 187] width 43 height 13
click at [170, 13] on div "Planning Income Spending Net Worth Taxes Your Plan Base Pro-Rata Plan $0 $4k $7…" at bounding box center [179, 101] width 359 height 203
click at [209, 21] on icon at bounding box center [208, 21] width 5 height 5
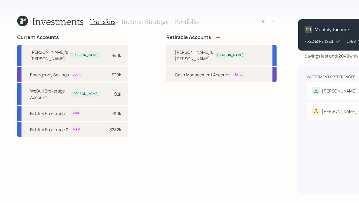
click at [191, 22] on h3 "Portfolio" at bounding box center [187, 22] width 24 height 8
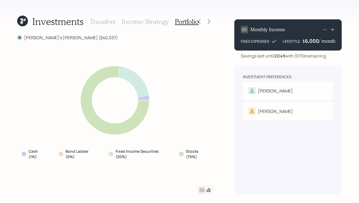
click at [100, 19] on h3 "Transfers" at bounding box center [102, 22] width 25 height 8
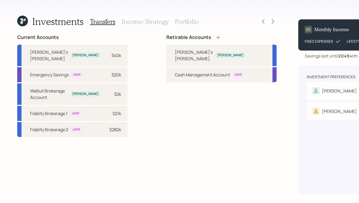
click at [26, 21] on icon at bounding box center [22, 21] width 11 height 11
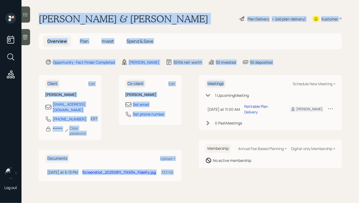
drag, startPoint x: 280, startPoint y: 69, endPoint x: 186, endPoint y: 6, distance: 113.4
click at [186, 6] on main "Donald & Kathleen Graeca Plan Delivery • (old plan-delivery) Kustomer Overview …" at bounding box center [189, 101] width 337 height 203
click at [170, 12] on main "Donald & Kathleen Graeca Plan Delivery • (old plan-delivery) Kustomer Overview …" at bounding box center [189, 101] width 337 height 203
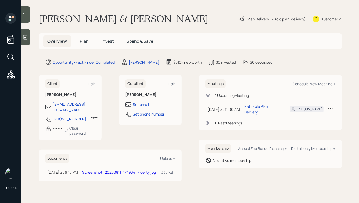
click at [82, 42] on span "Plan" at bounding box center [84, 41] width 9 height 6
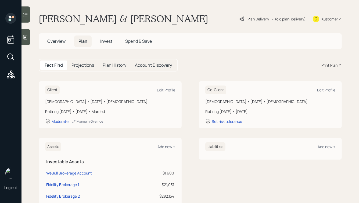
click at [330, 67] on div "Print Plan" at bounding box center [329, 65] width 16 height 6
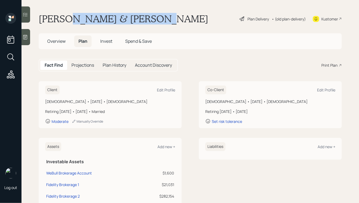
drag, startPoint x: 157, startPoint y: 19, endPoint x: 66, endPoint y: 16, distance: 91.6
click at [66, 16] on div "Donald & Kathleen Graeca Plan Delivery • (old plan-delivery) Kustomer" at bounding box center [190, 19] width 303 height 12
click at [66, 16] on h1 "Donald & Kathleen Graeca" at bounding box center [123, 19] width 169 height 12
drag, startPoint x: 157, startPoint y: 17, endPoint x: 44, endPoint y: 12, distance: 112.9
click at [44, 12] on main "Donald & Kathleen Graeca Plan Delivery • (old plan-delivery) Kustomer Overview …" at bounding box center [189, 101] width 337 height 203
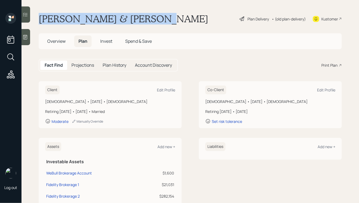
click at [44, 12] on main "Donald & Kathleen Graeca Plan Delivery • (old plan-delivery) Kustomer Overview …" at bounding box center [189, 101] width 337 height 203
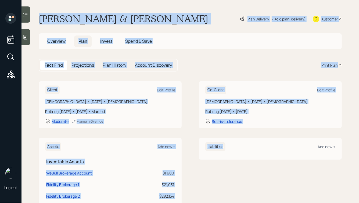
drag, startPoint x: 39, startPoint y: 15, endPoint x: 211, endPoint y: 170, distance: 231.9
click at [211, 170] on main "Donald & Kathleen Graeca Plan Delivery • (old plan-delivery) Kustomer Overview …" at bounding box center [189, 101] width 337 height 203
click at [211, 170] on div "Liabilities Add new +" at bounding box center [270, 194] width 143 height 113
